Goal: Use online tool/utility

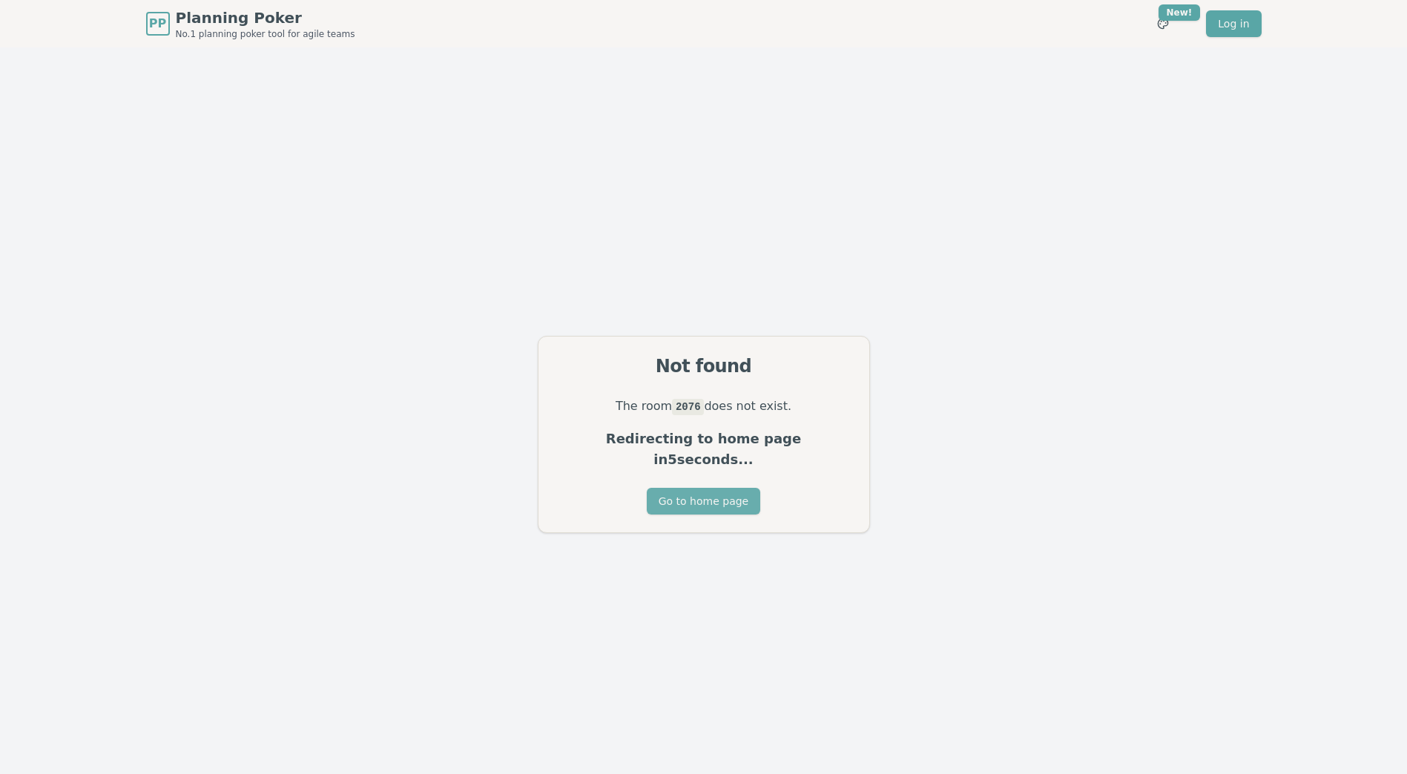
click at [694, 497] on button "Go to home page" at bounding box center [703, 501] width 113 height 27
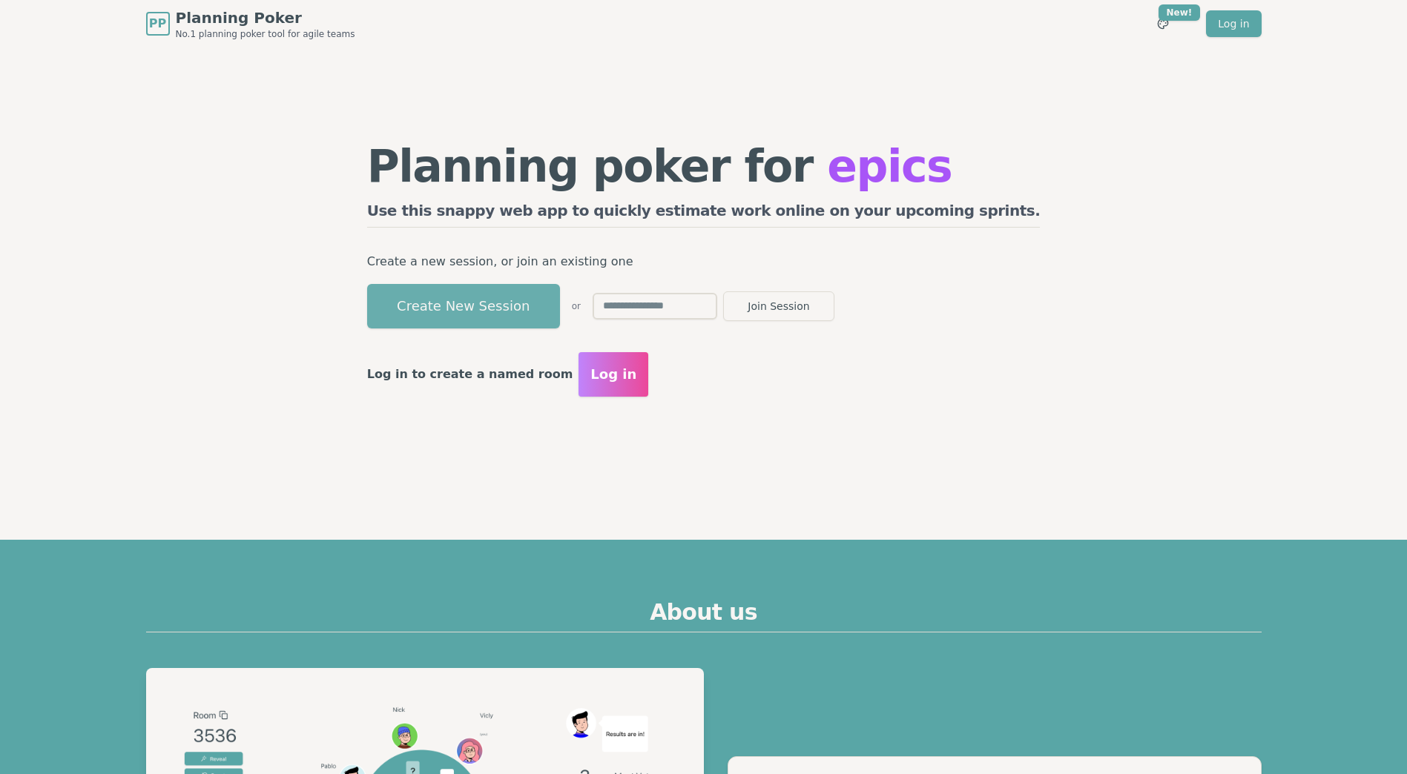
click at [538, 311] on button "Create New Session" at bounding box center [463, 306] width 193 height 44
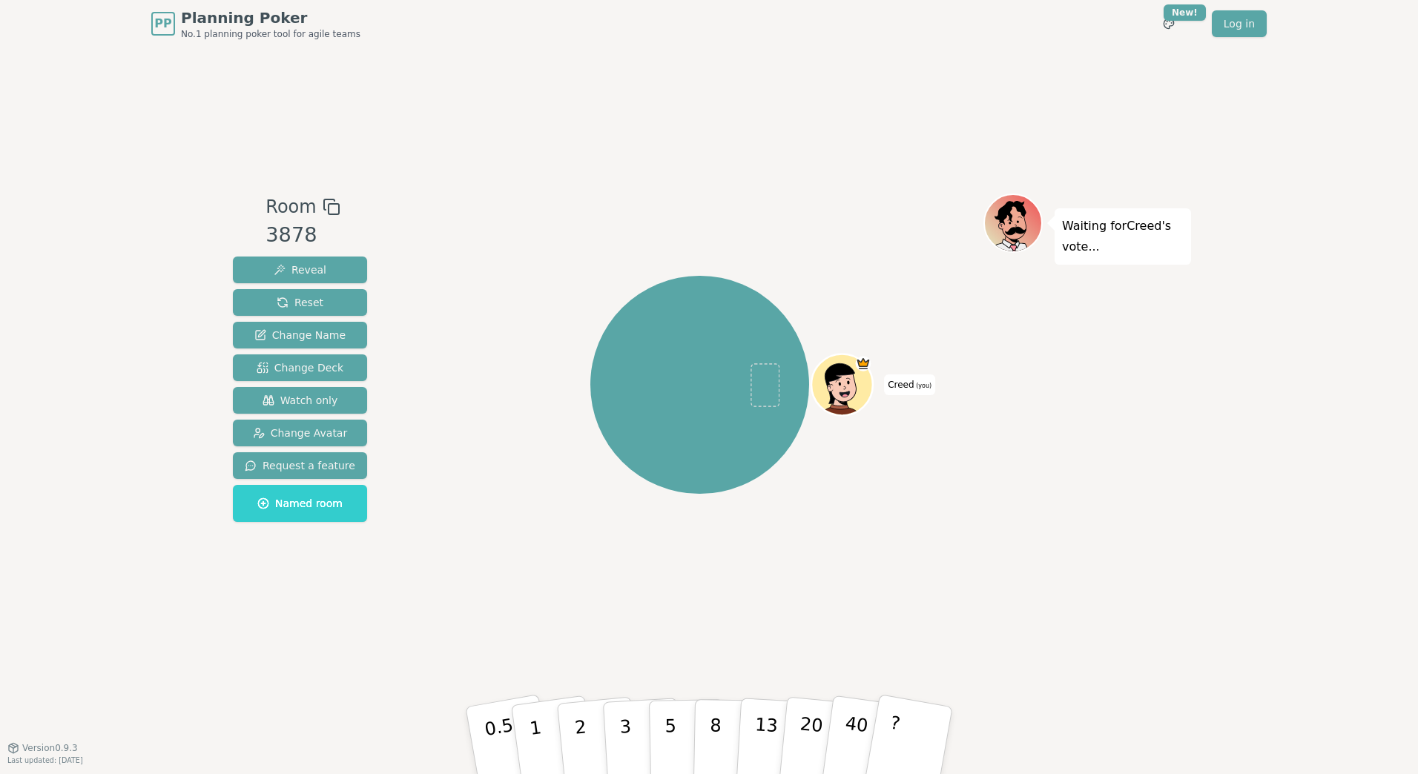
click at [329, 204] on rect at bounding box center [334, 209] width 10 height 10
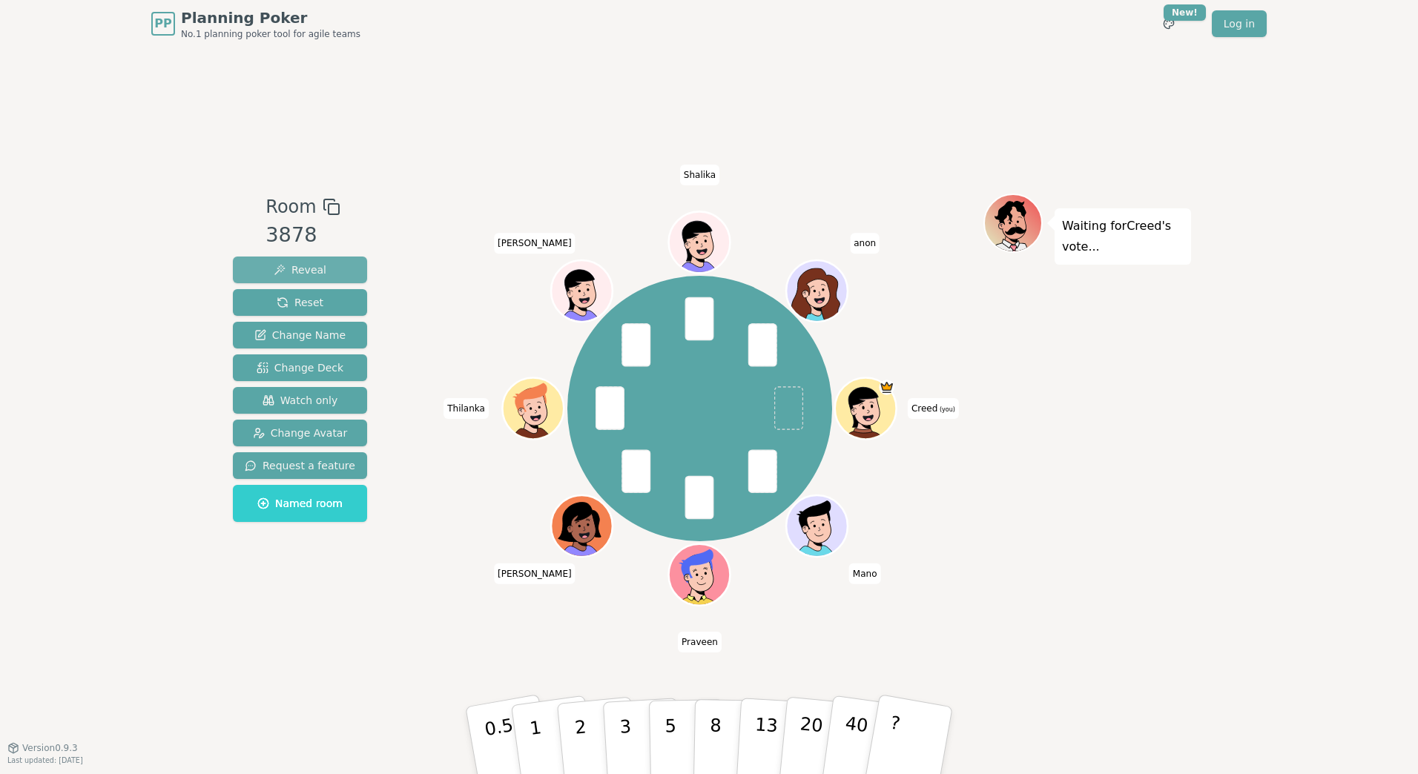
click at [294, 259] on button "Reveal" at bounding box center [300, 270] width 134 height 27
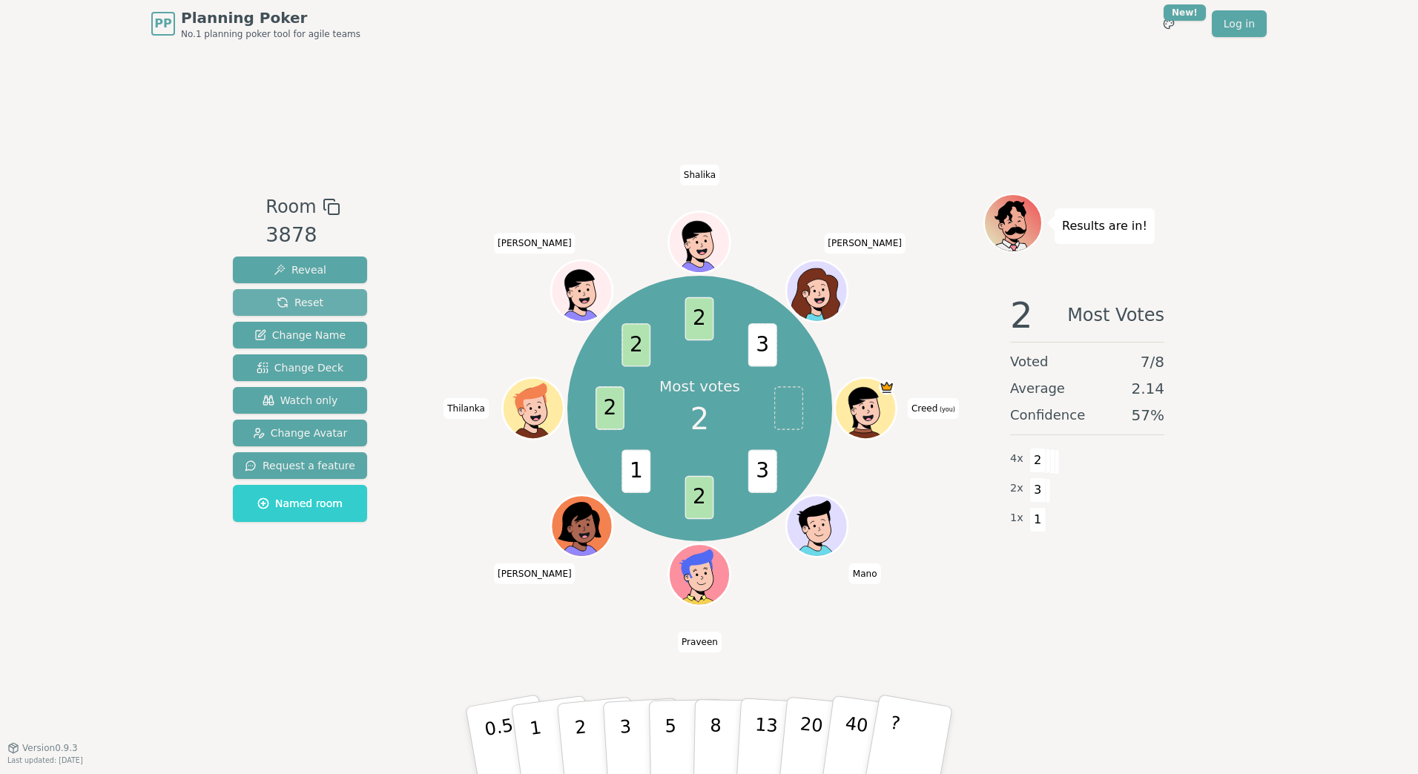
click at [314, 297] on span "Reset" at bounding box center [300, 302] width 47 height 15
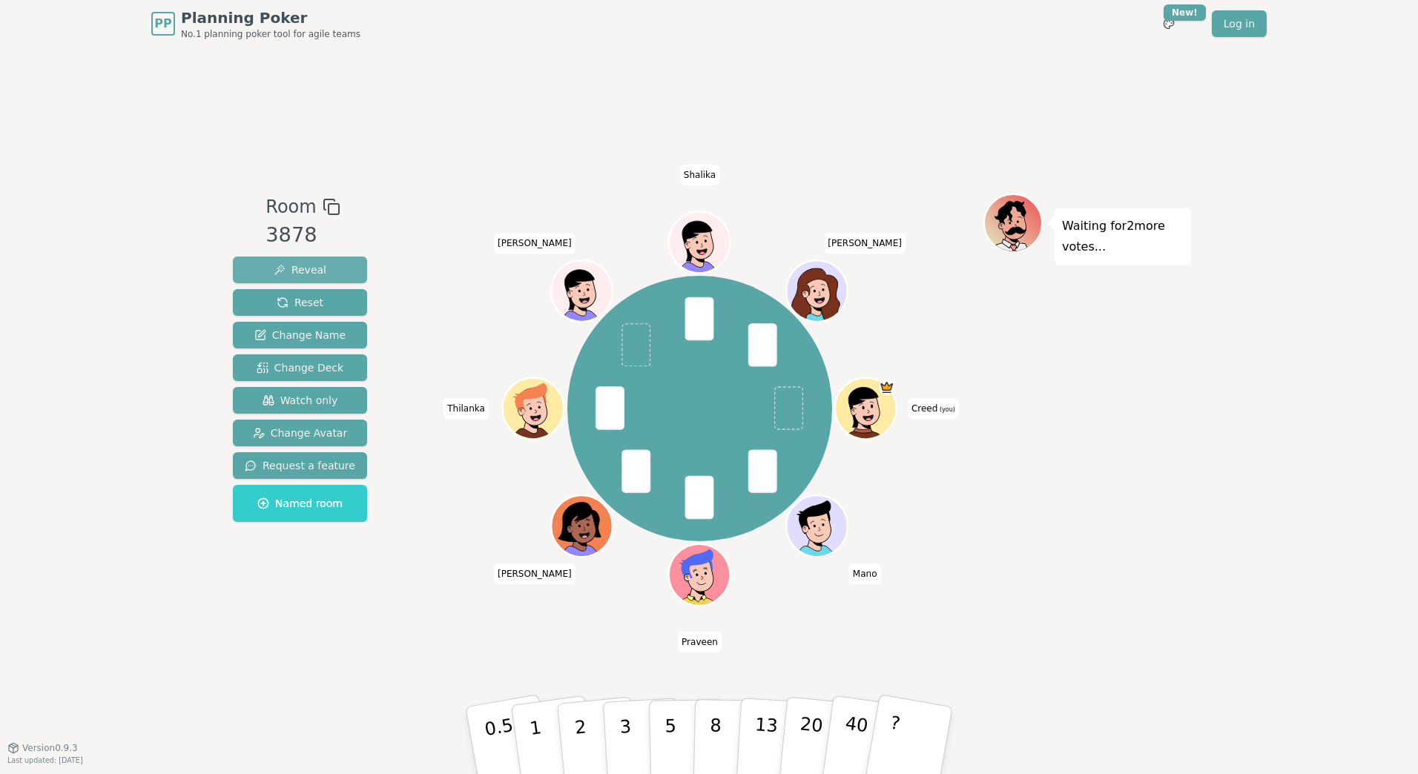
click at [295, 266] on span "Reveal" at bounding box center [300, 270] width 53 height 15
